Goal: Complete application form

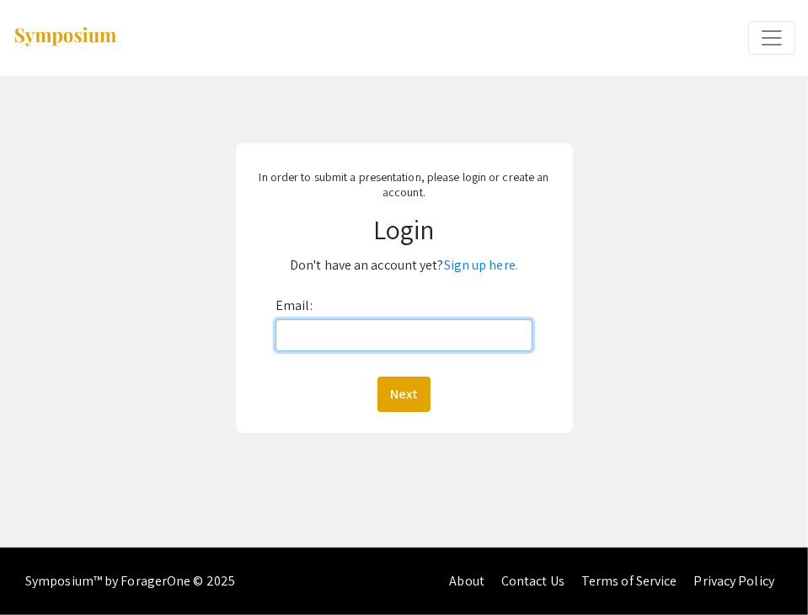
click at [381, 342] on input "Email:" at bounding box center [404, 335] width 257 height 32
click at [466, 268] on link "Sign up here." at bounding box center [481, 265] width 74 height 18
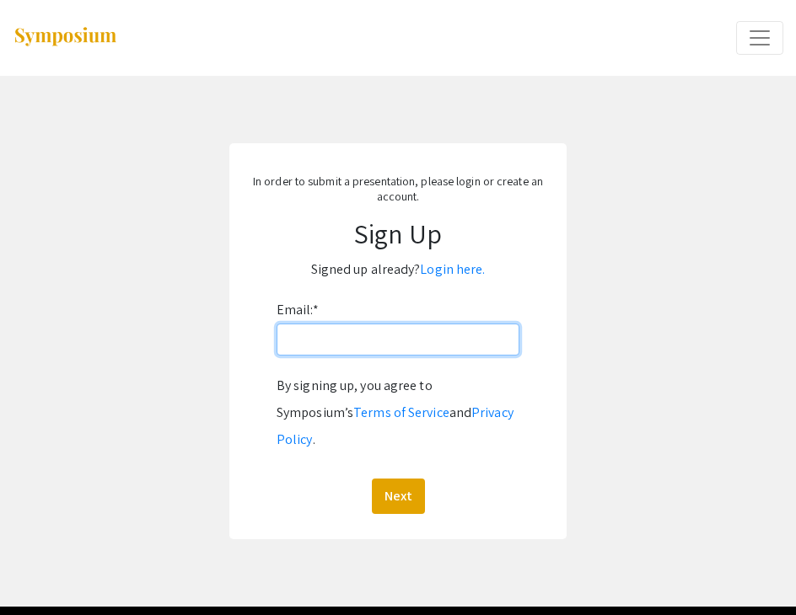
click at [347, 351] on input "Email: *" at bounding box center [397, 340] width 243 height 32
type input "[EMAIL_ADDRESS][DOMAIN_NAME]"
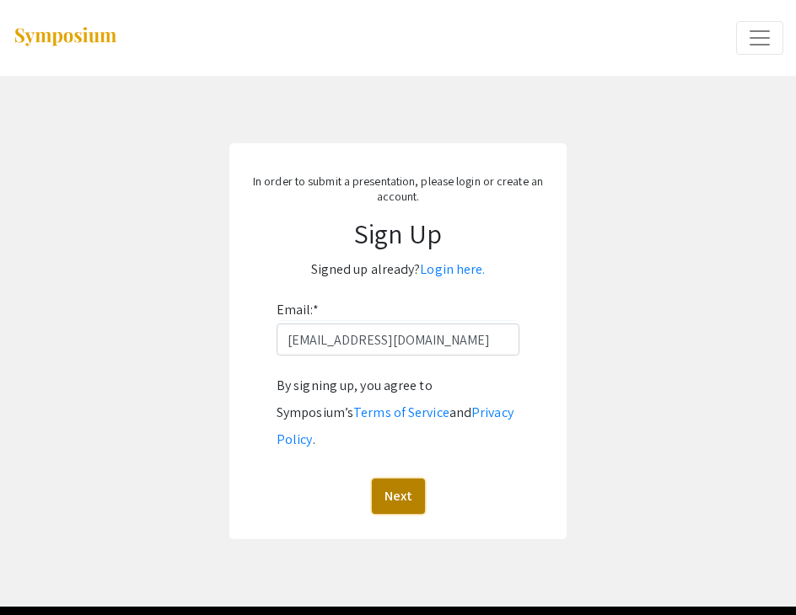
click at [405, 479] on button "Next" at bounding box center [398, 496] width 53 height 35
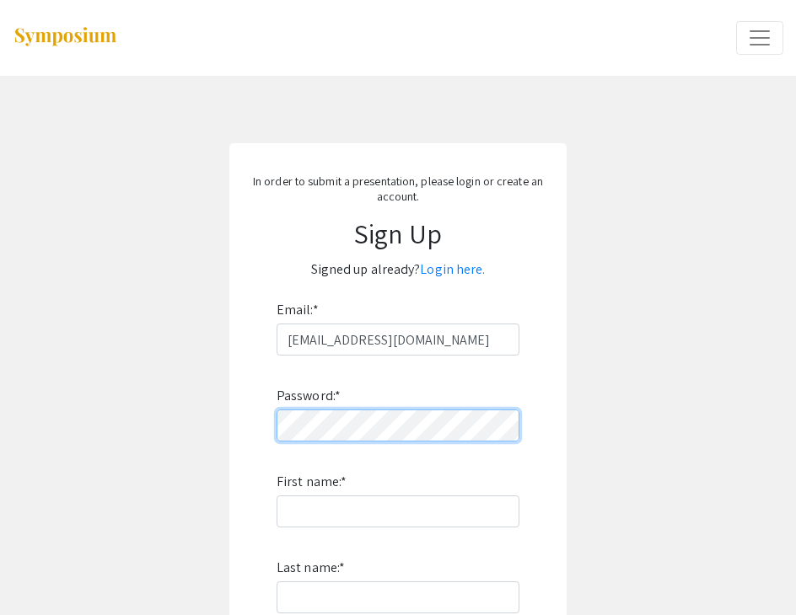
click at [255, 426] on form "Email: * bj0019@mix.wvu.edu Password: * First name: * Last name: * By signing u…" at bounding box center [397, 548] width 303 height 502
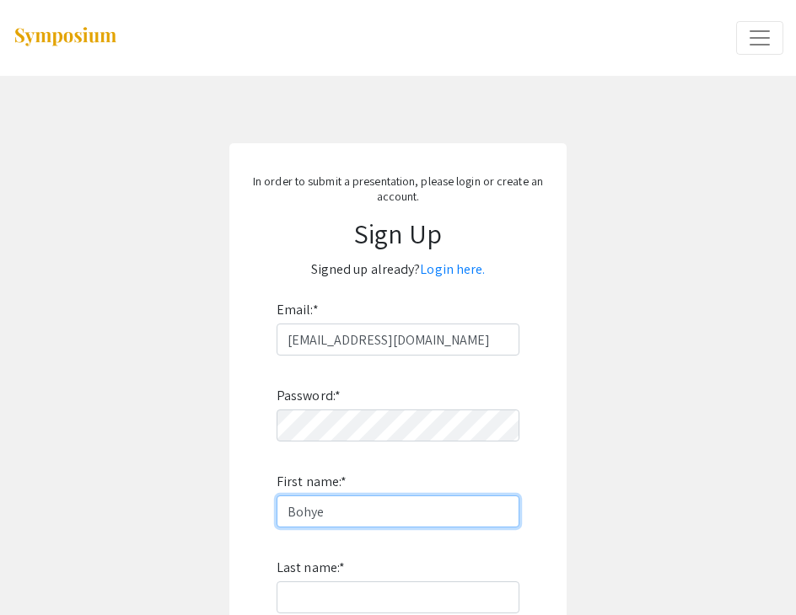
type input "Bohye"
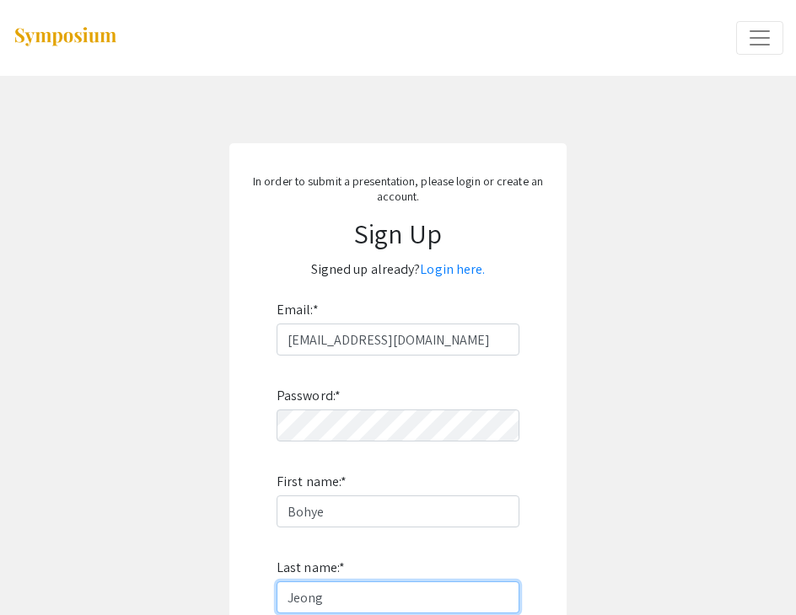
scroll to position [253, 0]
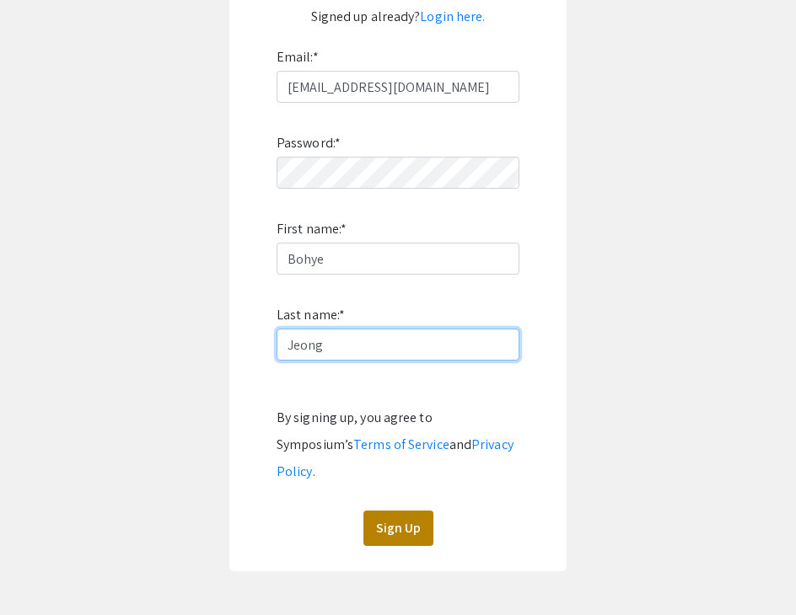
type input "Jeong"
click at [386, 511] on button "Sign Up" at bounding box center [398, 528] width 70 height 35
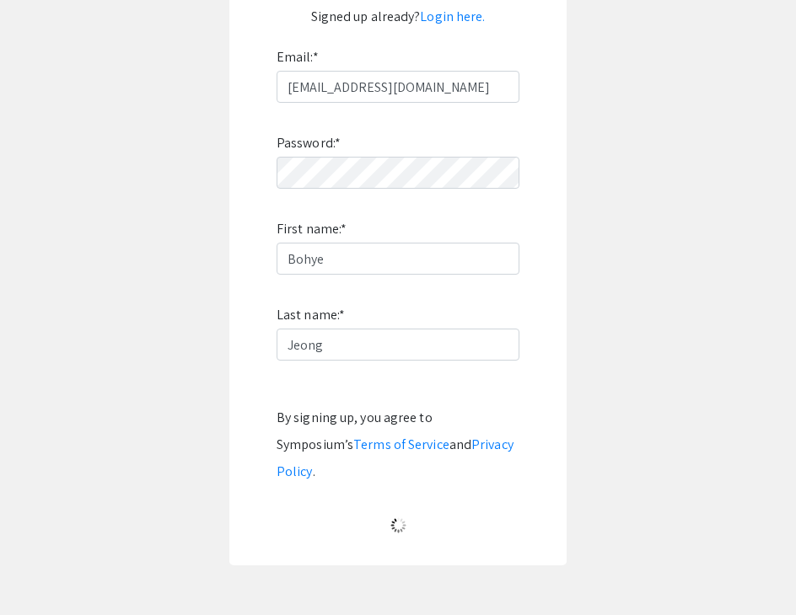
scroll to position [17, 0]
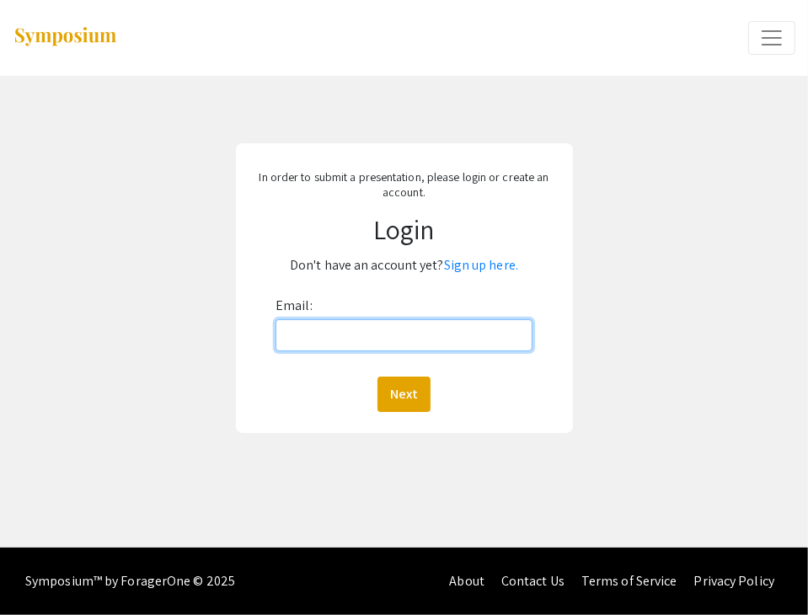
click at [344, 346] on input "Email:" at bounding box center [404, 335] width 257 height 32
type input "[EMAIL_ADDRESS][DOMAIN_NAME]"
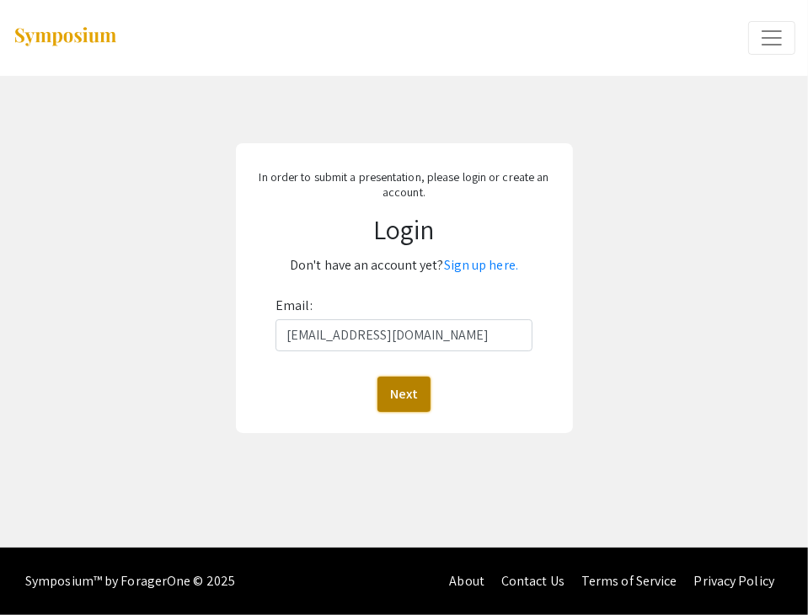
click at [381, 389] on button "Next" at bounding box center [404, 394] width 53 height 35
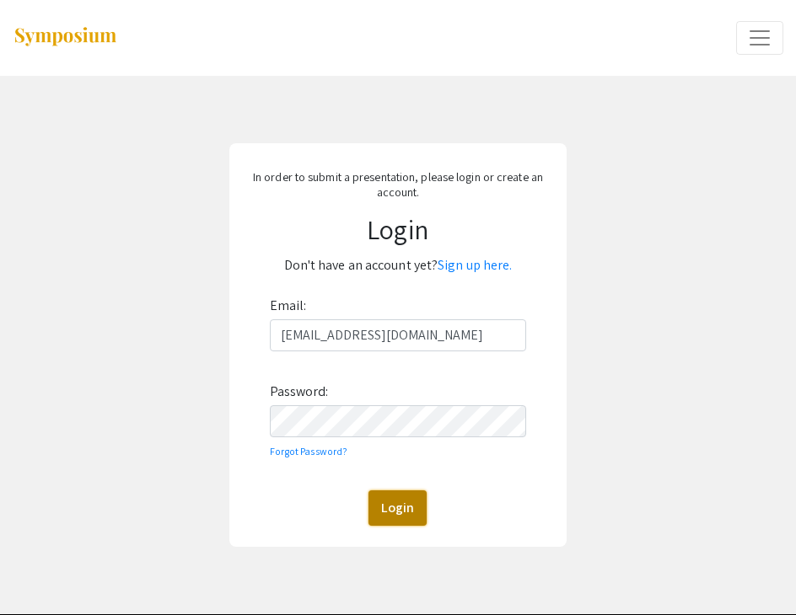
click at [401, 510] on button "Login" at bounding box center [397, 508] width 58 height 35
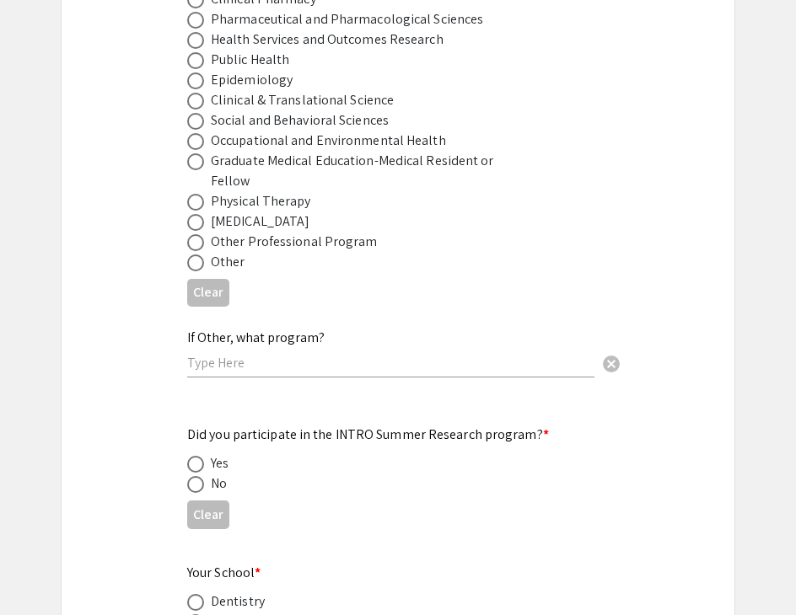
scroll to position [1402, 0]
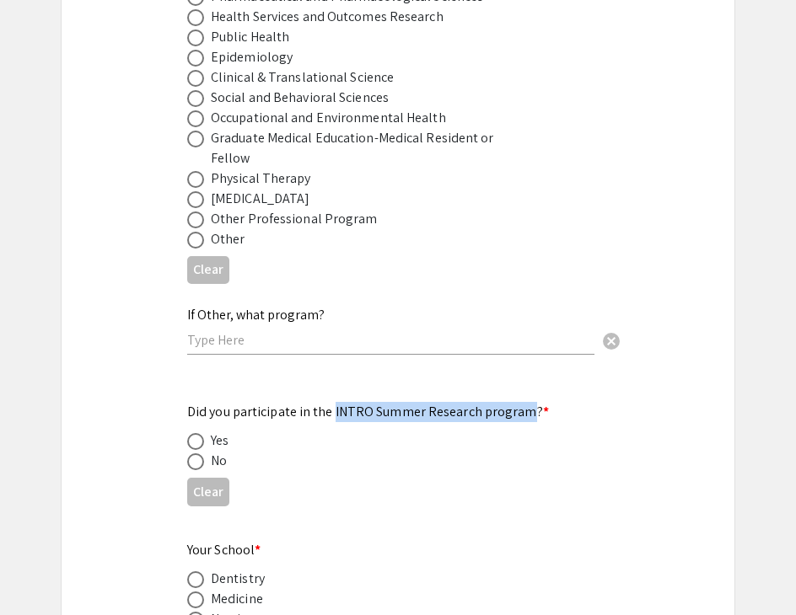
drag, startPoint x: 331, startPoint y: 382, endPoint x: 520, endPoint y: 396, distance: 189.3
click at [520, 403] on mat-label "Did you participate in the INTRO Summer Research program? *" at bounding box center [368, 412] width 362 height 18
copy mat-label "INTRO Summer Research program"
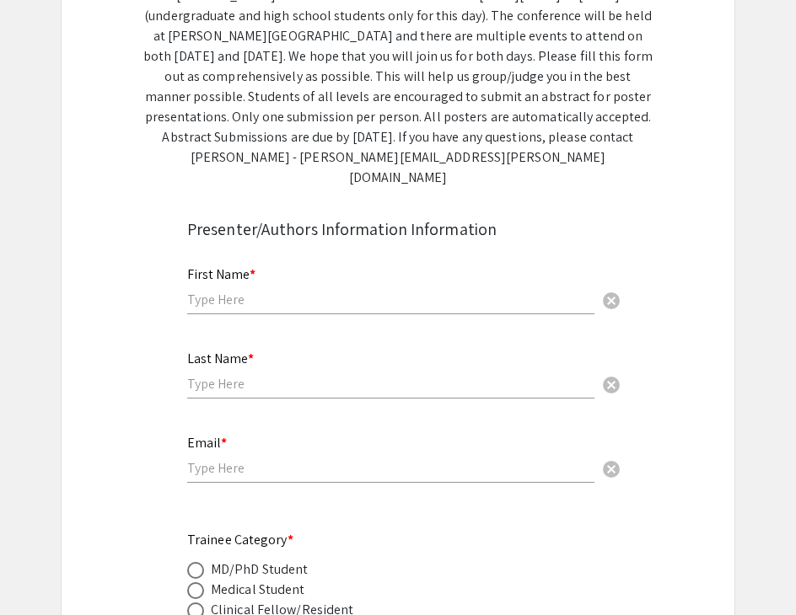
scroll to position [0, 0]
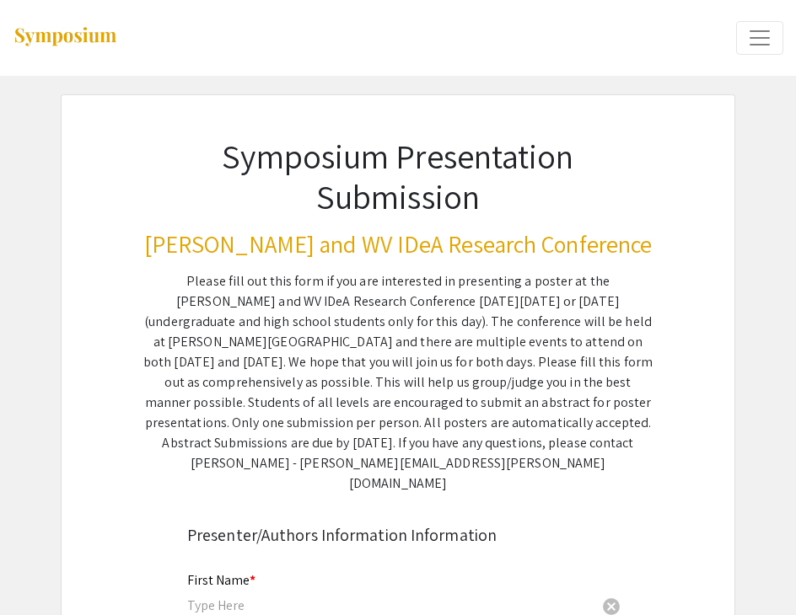
drag, startPoint x: 354, startPoint y: 281, endPoint x: 289, endPoint y: 318, distance: 74.3
click at [289, 318] on div "Please fill out this form if you are interested in presenting a poster at the […" at bounding box center [397, 382] width 509 height 222
